Goal: Communication & Community: Answer question/provide support

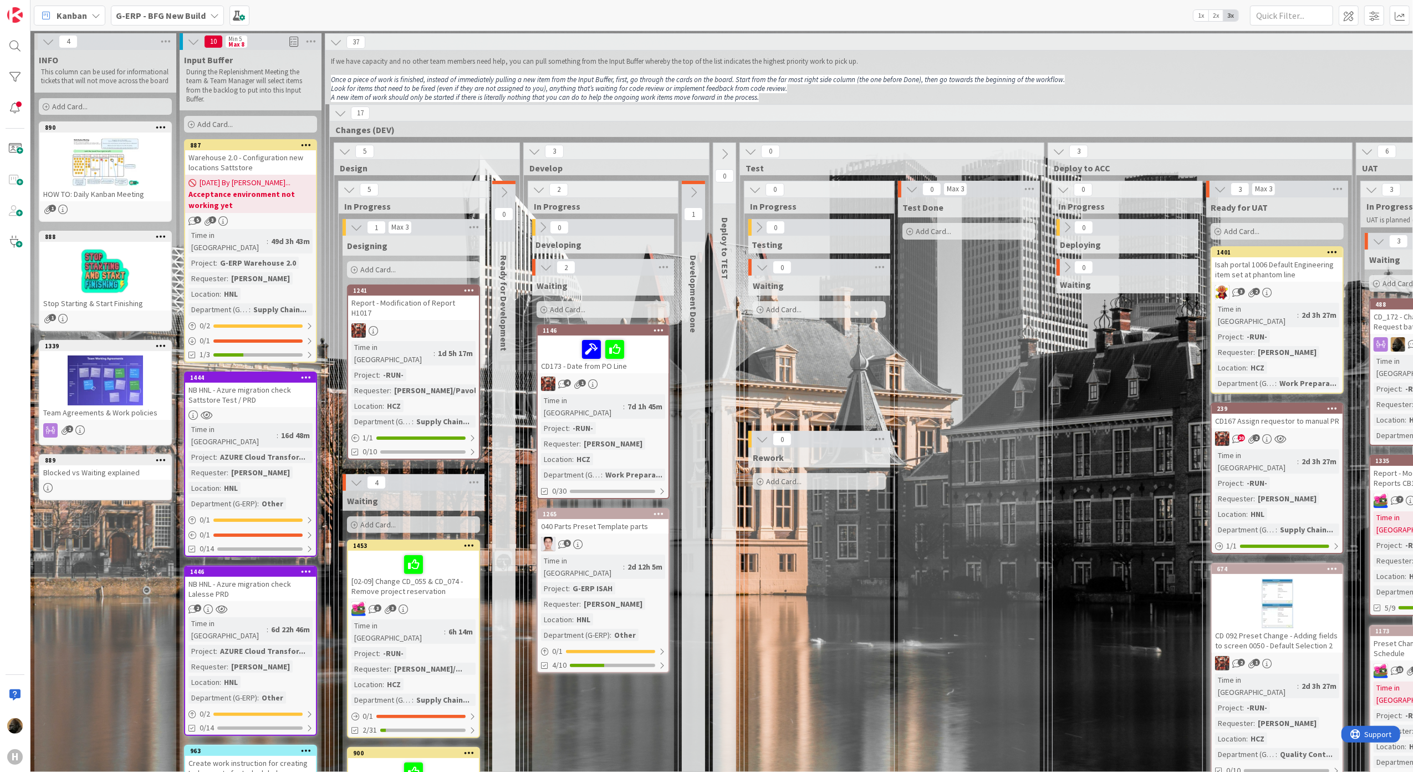
click at [939, 475] on div "Test Done Add Card..." at bounding box center [969, 782] width 142 height 1170
click at [1039, 506] on div "Test Done Add Card..." at bounding box center [969, 782] width 142 height 1170
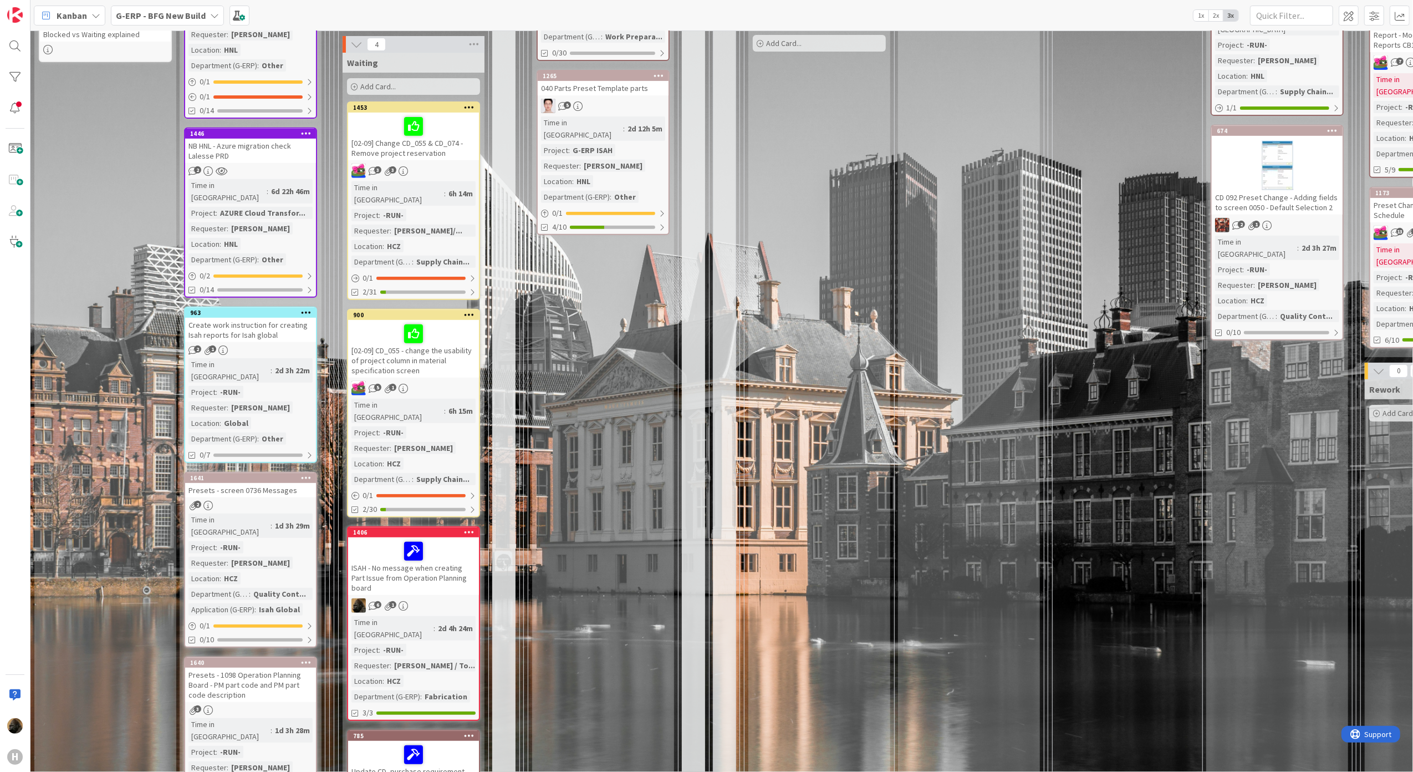
scroll to position [147, 0]
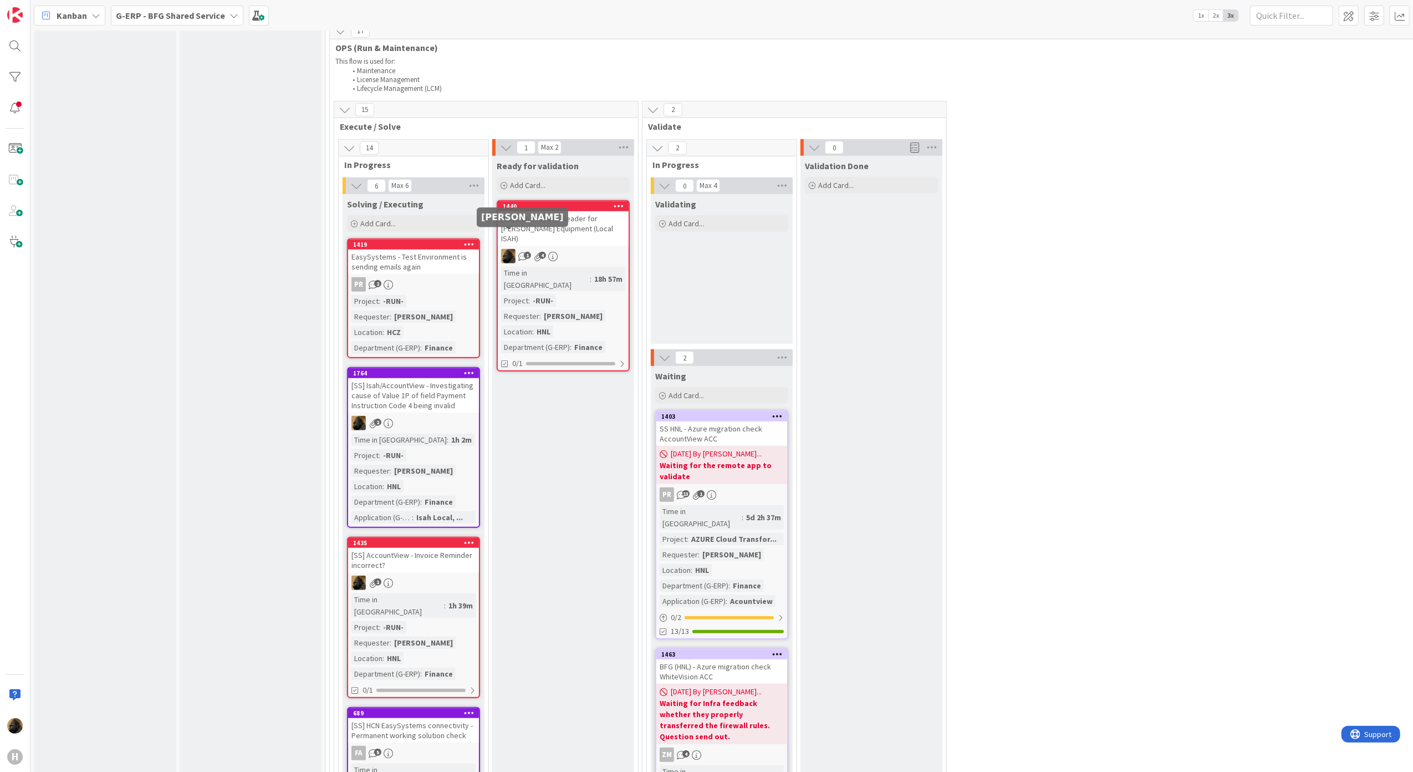
click at [548, 212] on div "[SS] Isah ProdDB - Header for [PERSON_NAME] Equipment (Local ISAH)" at bounding box center [563, 228] width 131 height 34
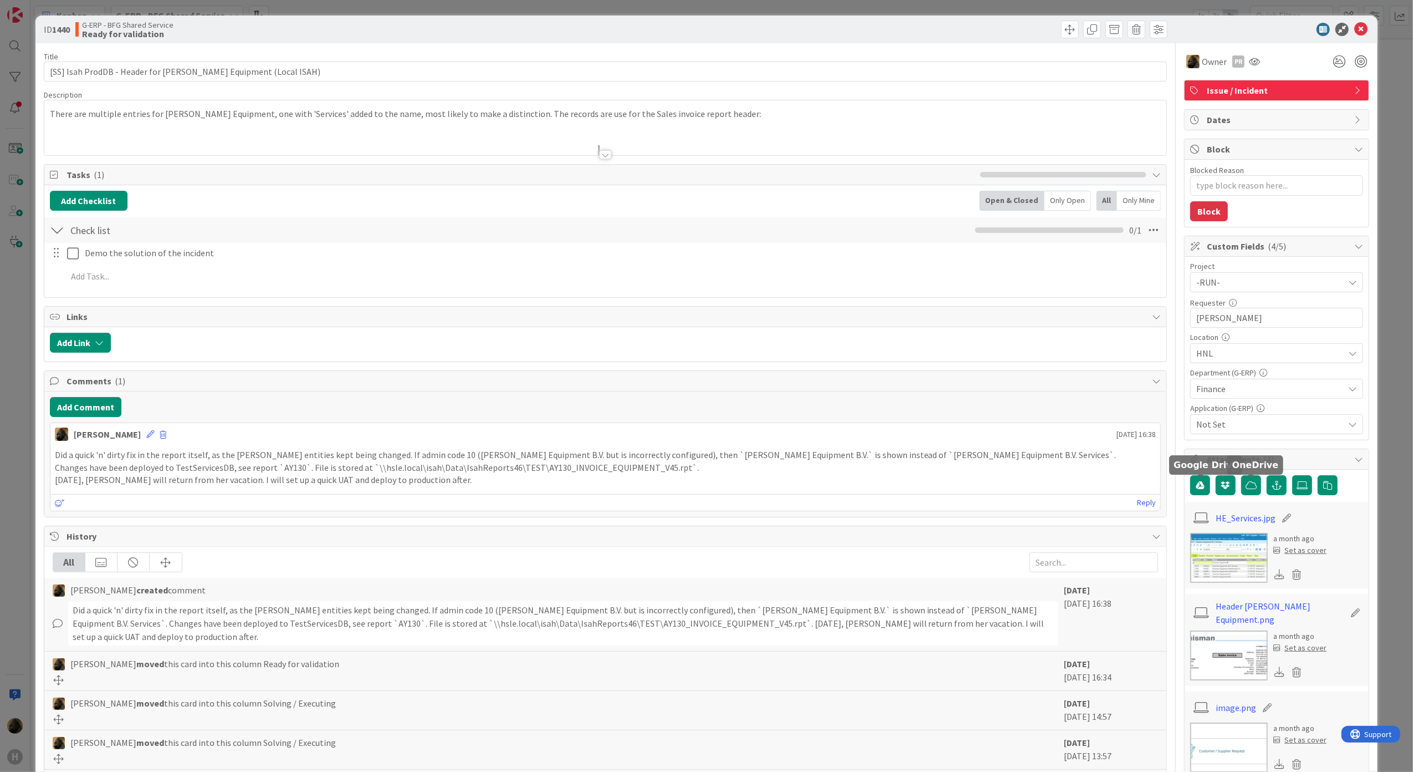
type textarea "x"
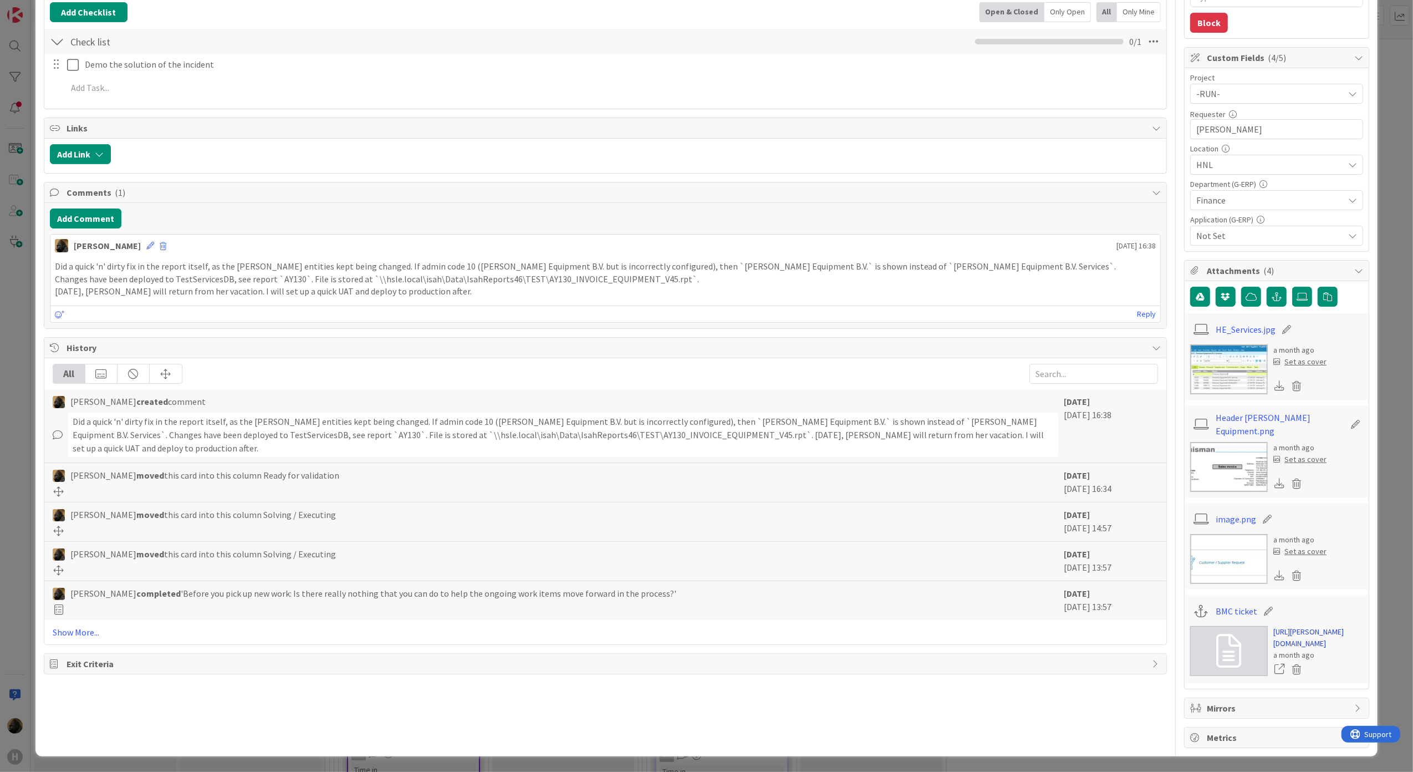
click at [1291, 626] on link "https://huisman-smartit.onbmc.com/smartit/app/#/incident/AGGGSPRFBRQVHASYT01LSY…" at bounding box center [1318, 637] width 90 height 23
click at [349, 275] on div "Noah Dezaire August 26 2025 16:38 Did a quick 'n' dirty fix in the report itsel…" at bounding box center [605, 278] width 1111 height 89
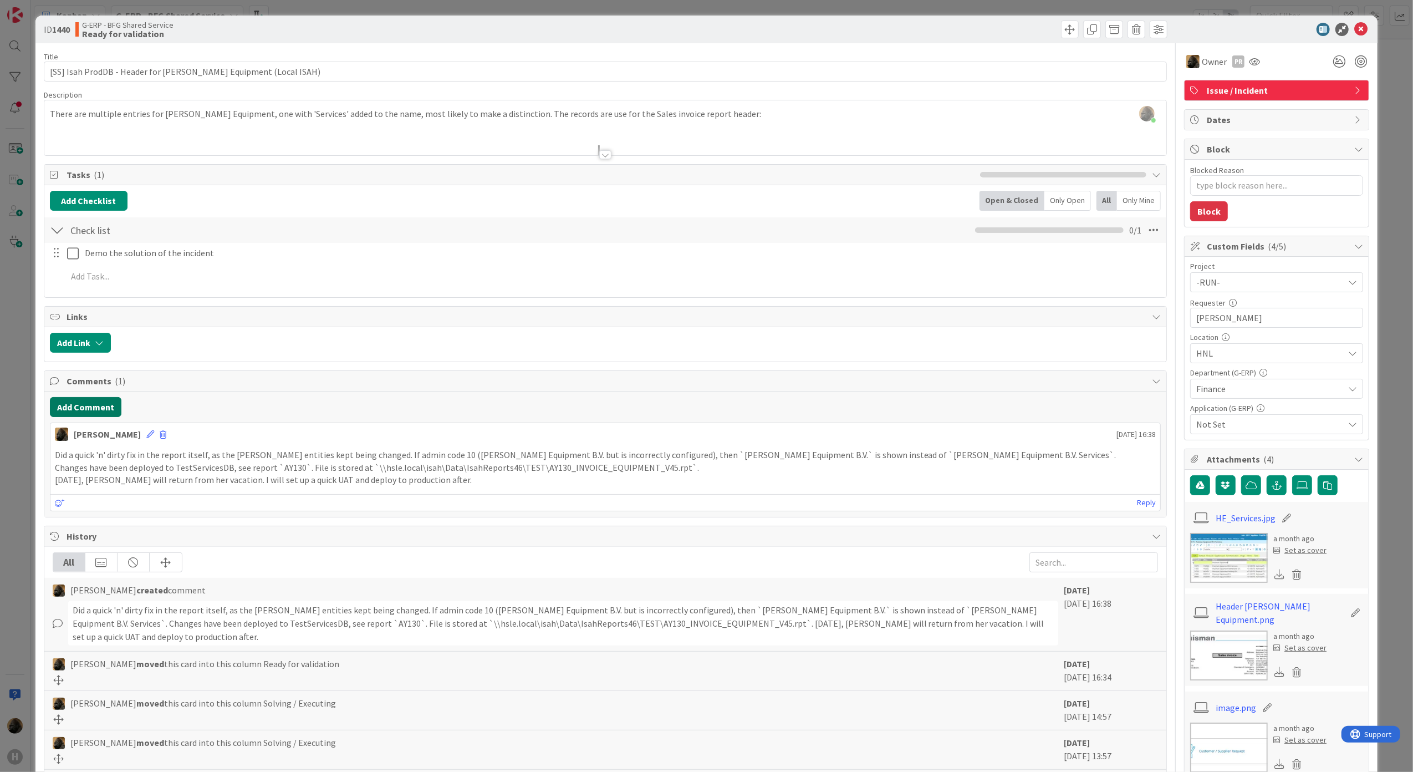
click at [84, 413] on button "Add Comment" at bounding box center [86, 407] width 72 height 20
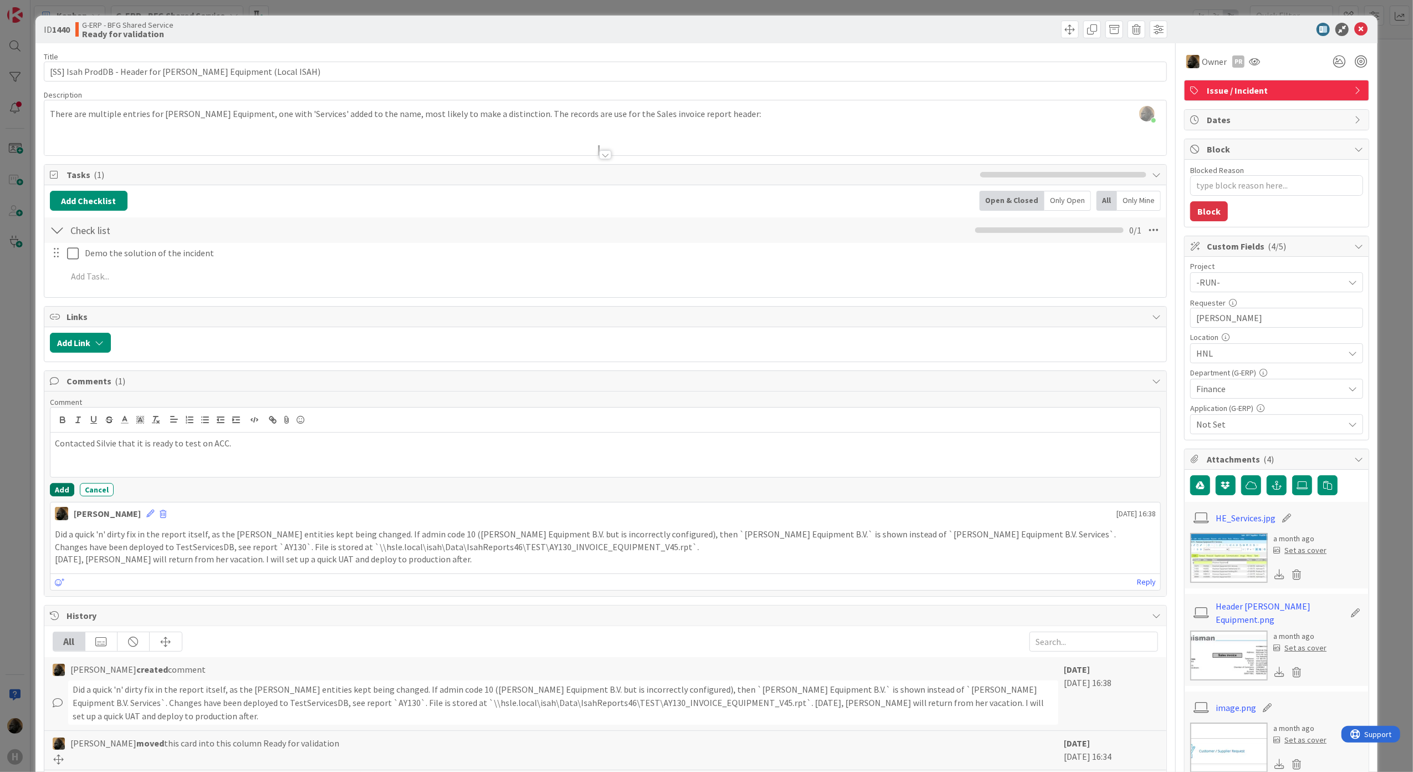
click at [67, 493] on button "Add" at bounding box center [62, 489] width 24 height 13
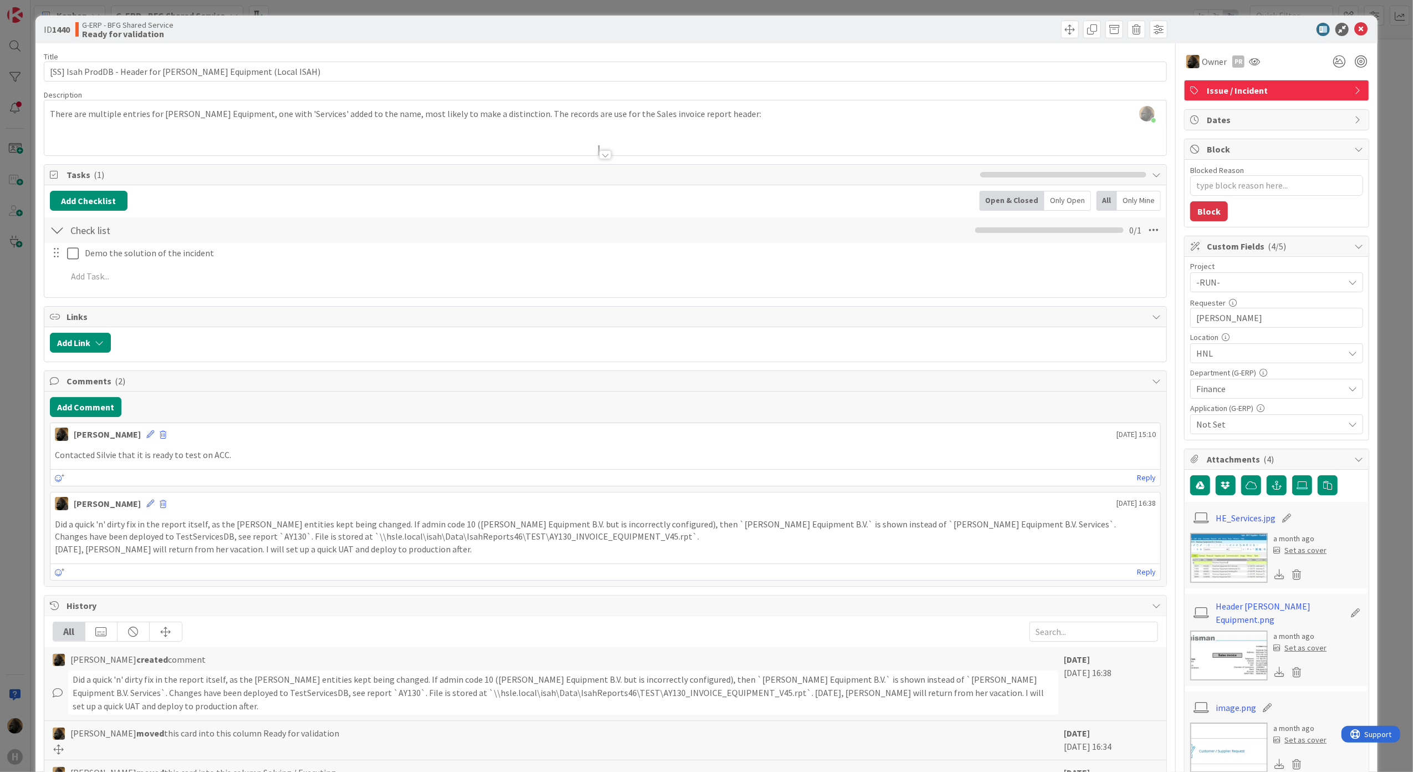
click at [14, 437] on div "ID 1440 G-ERP - BFG Shared Service Ready for validation Title 60 / 128 [SS] Isa…" at bounding box center [706, 386] width 1413 height 772
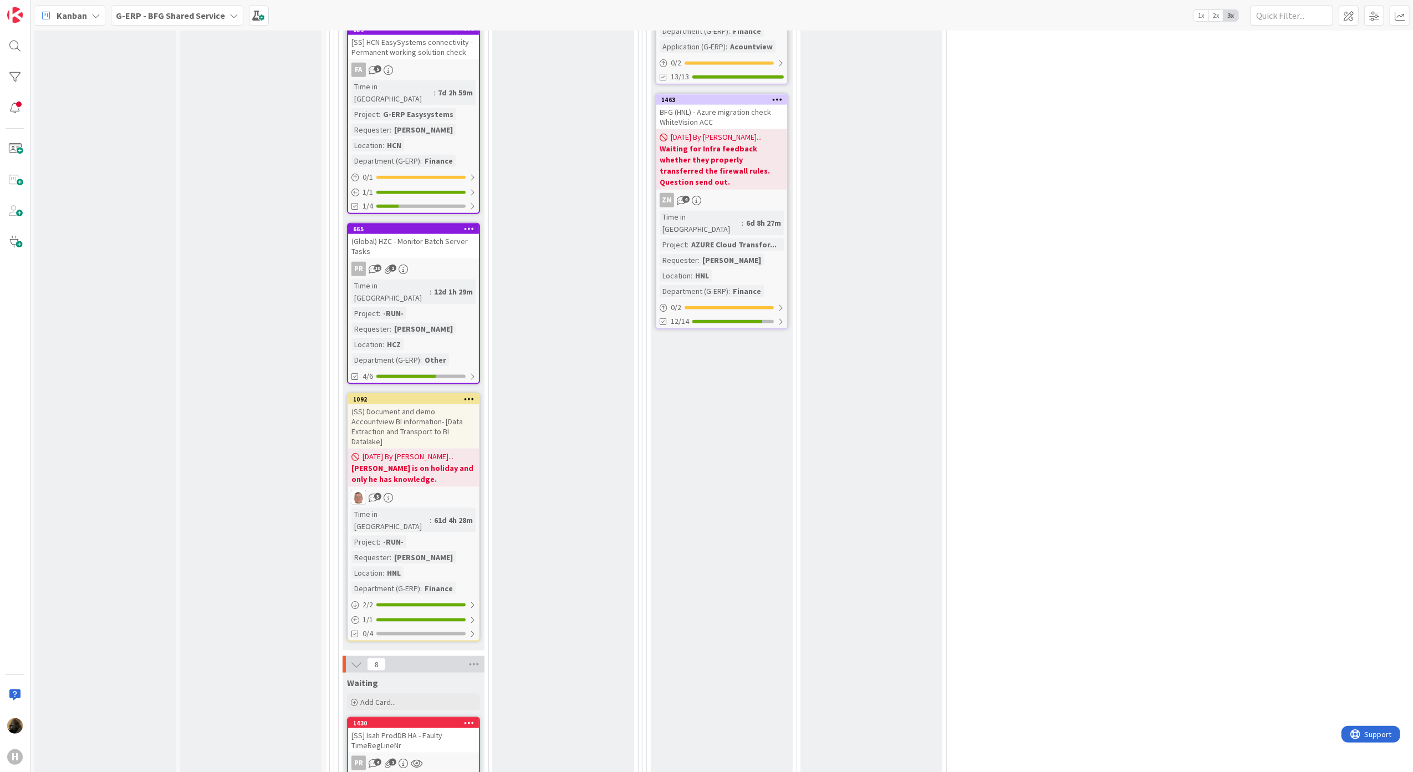
scroll to position [1406, 0]
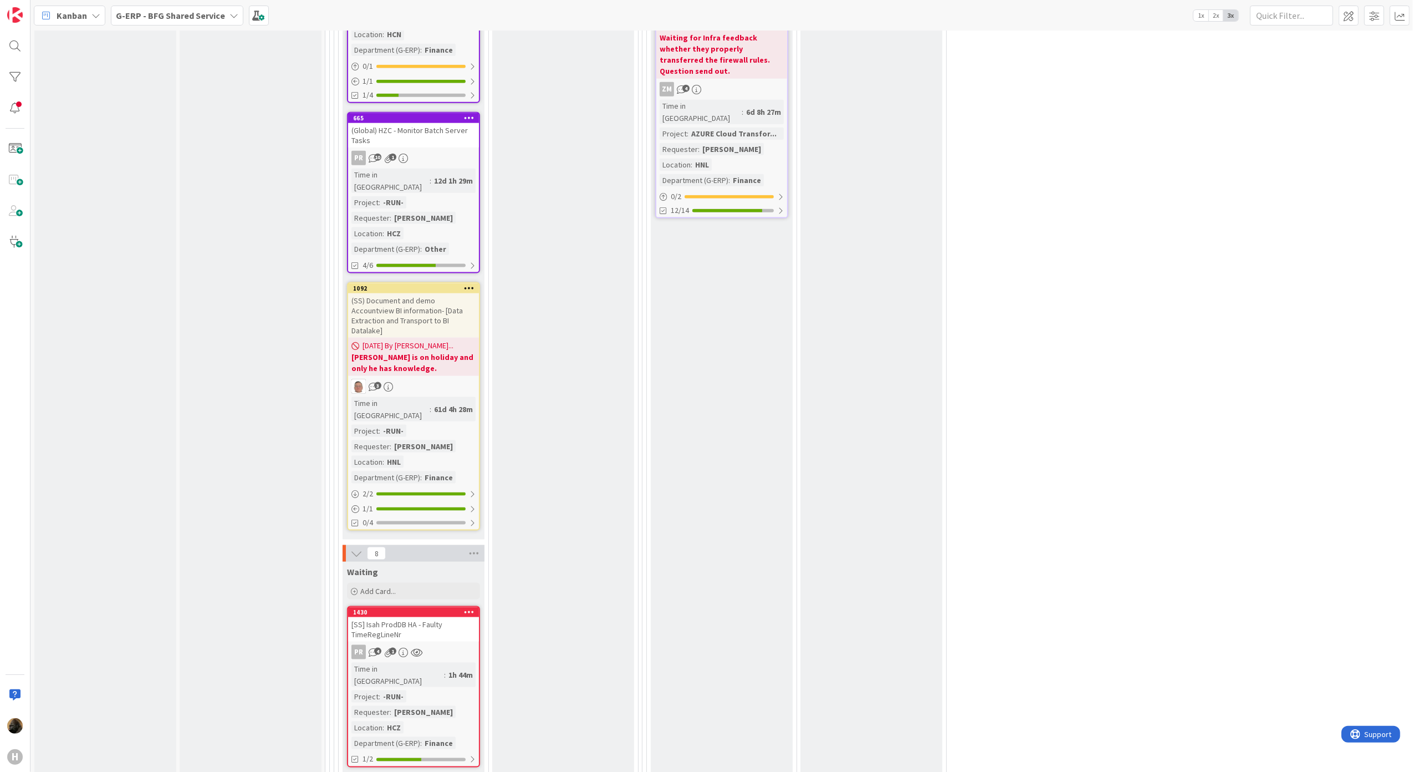
click at [404, 617] on div "[SS] Isah ProdDB HA - Faulty TimeRegLineNr" at bounding box center [413, 629] width 131 height 24
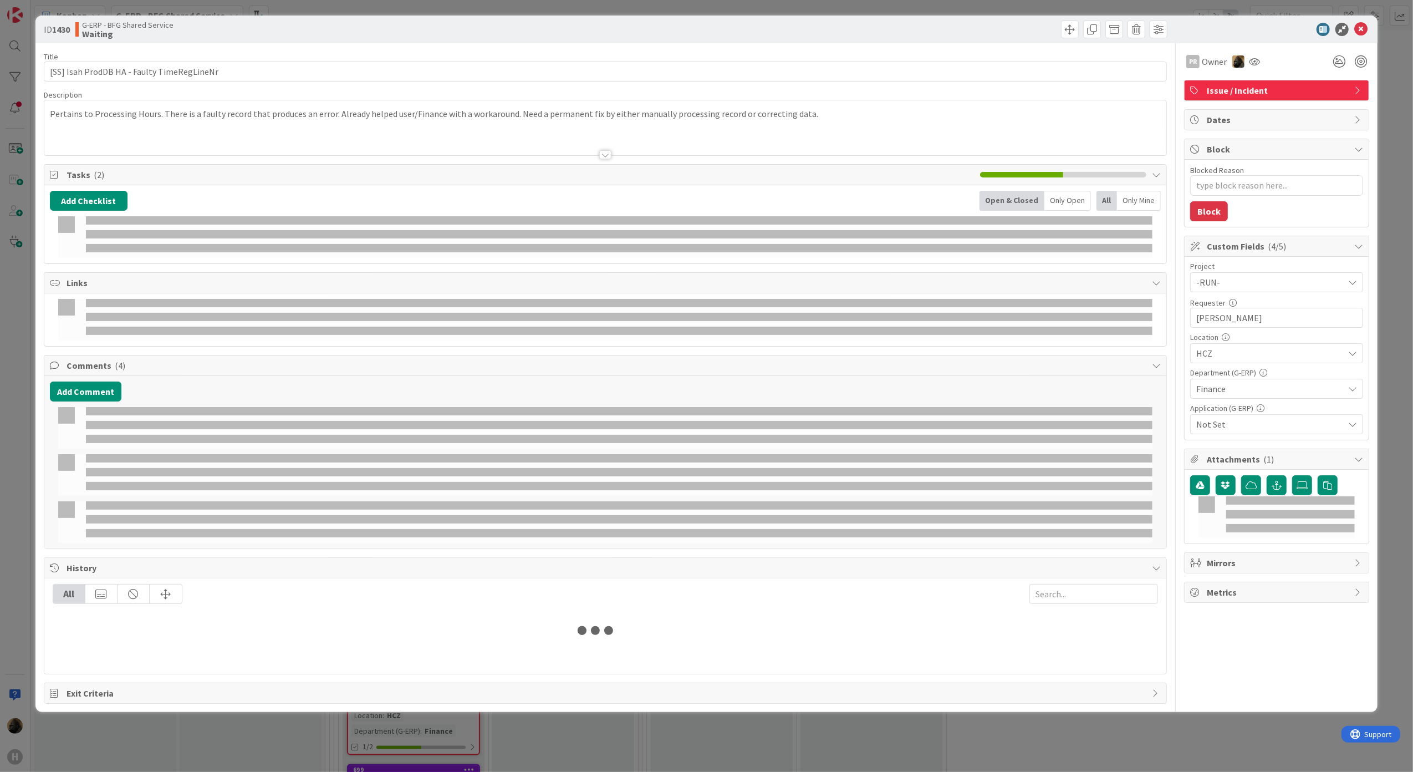
type textarea "x"
select select "sql"
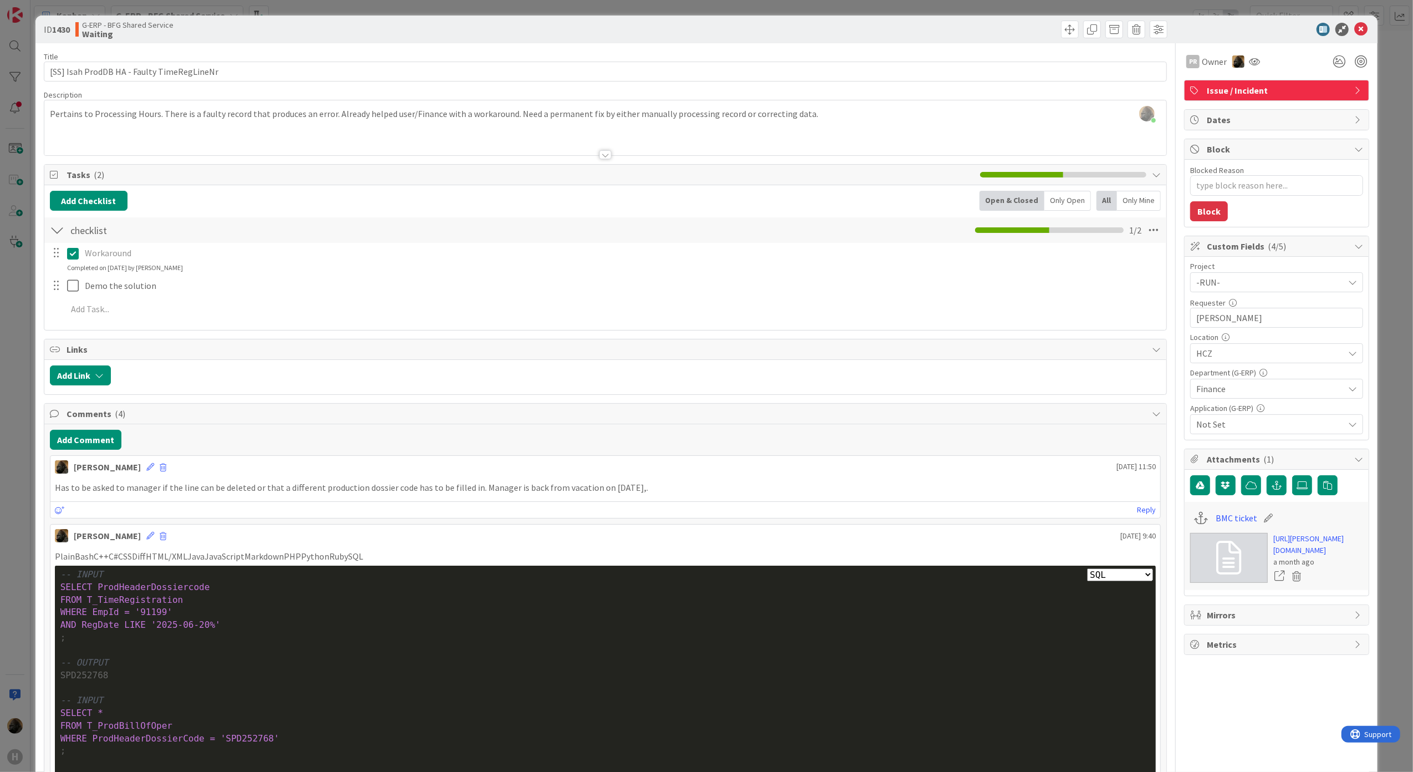
click at [7, 548] on div "ID 1430 G-ERP - BFG Shared Service Waiting Title 42 / 128 [SS] Isah ProdDB HA -…" at bounding box center [706, 386] width 1413 height 772
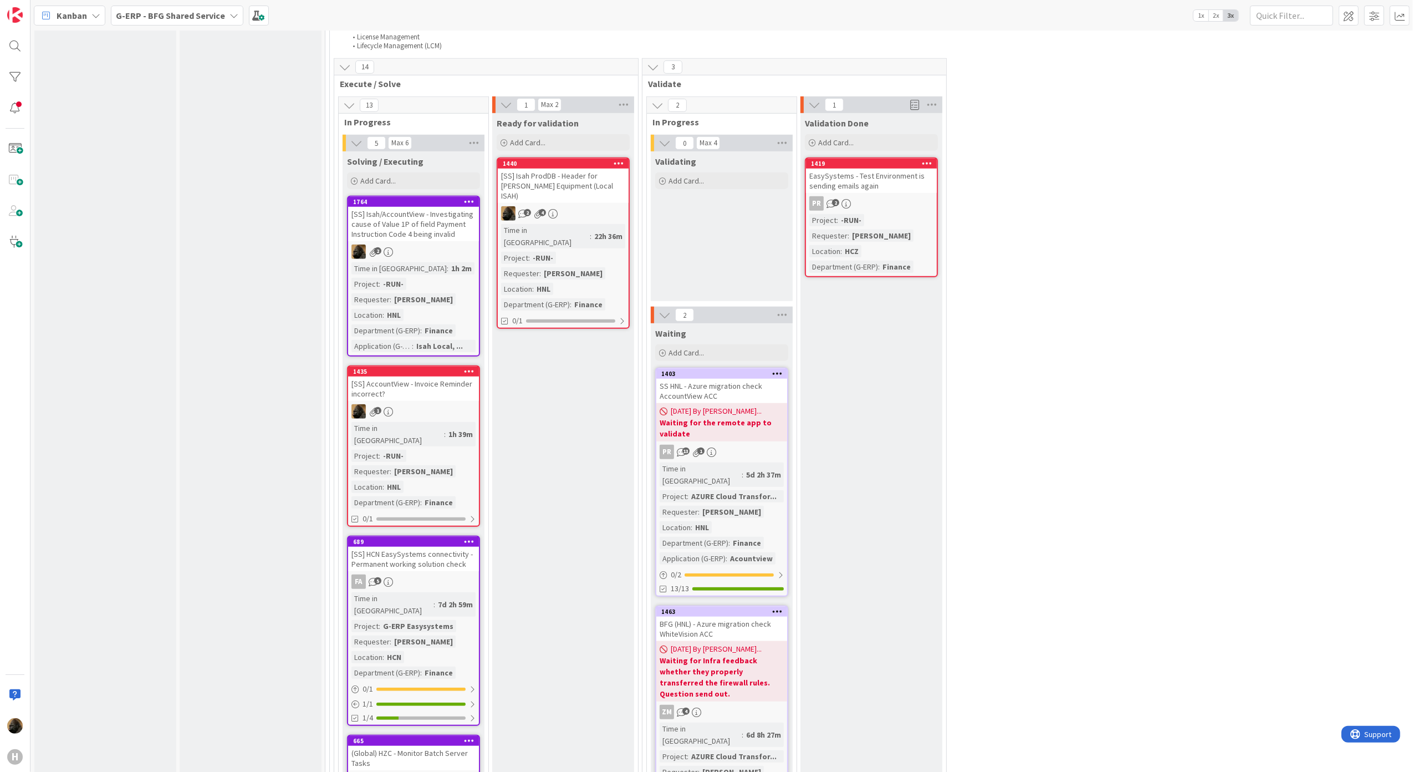
scroll to position [741, 0]
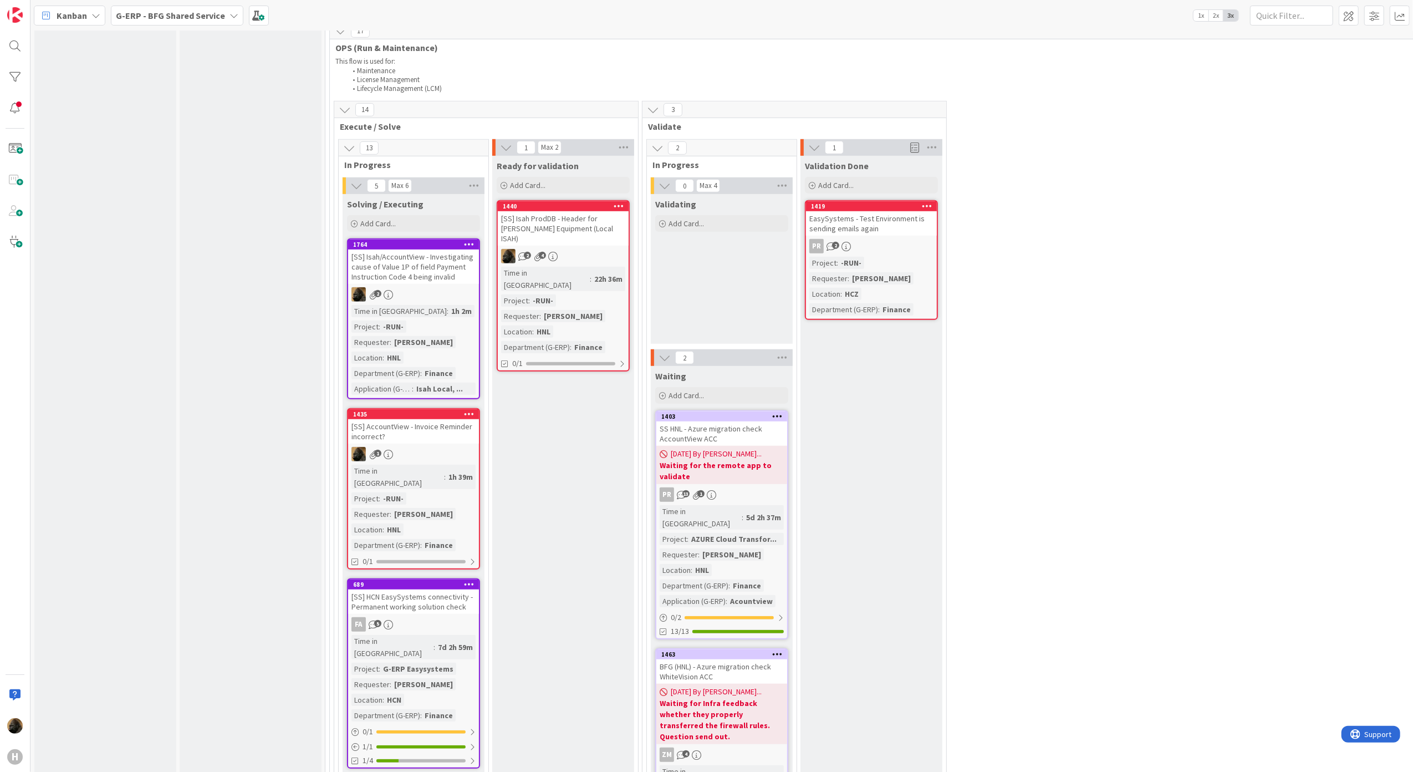
click at [415, 424] on div "[SS] AccountView - Invoice Reminder incorrect?" at bounding box center [413, 431] width 131 height 24
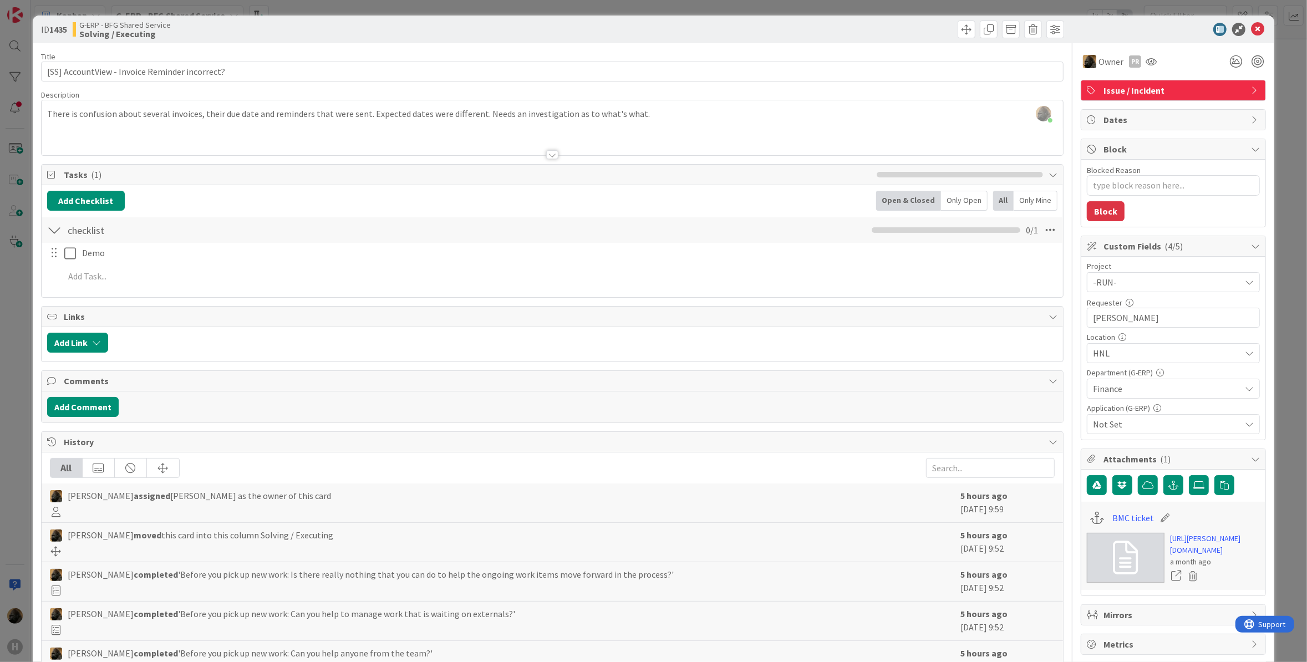
type textarea "x"
